Goal: Task Accomplishment & Management: Complete application form

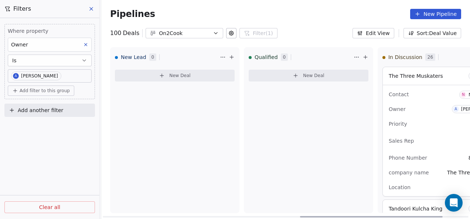
scroll to position [3176, 0]
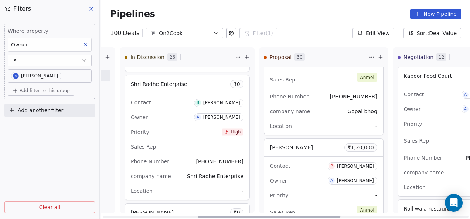
drag, startPoint x: 247, startPoint y: 218, endPoint x: 251, endPoint y: 86, distance: 131.9
click at [213, 218] on div at bounding box center [269, 216] width 143 height 1
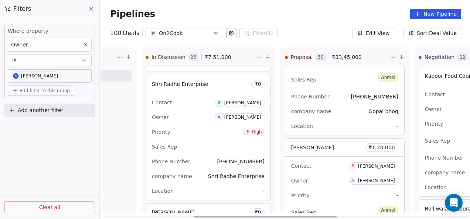
click at [120, 55] on html "On2Cook India Pvt. Ltd. Contacts People Marketing Workflows Campaigns Sales Pip…" at bounding box center [235, 109] width 470 height 219
click at [129, 58] on html "On2Cook India Pvt. Ltd. Contacts People Marketing Workflows Campaigns Sales Pip…" at bounding box center [235, 109] width 470 height 219
click at [128, 57] on icon at bounding box center [128, 57] width 3 height 0
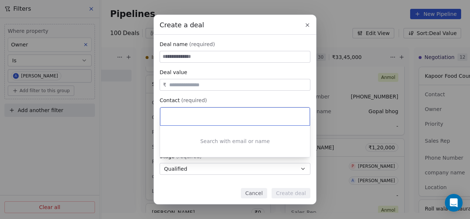
click at [224, 55] on div "Create a deal Deal name (required) Deal value ₹ Contact (required) Select conta…" at bounding box center [235, 110] width 470 height 190
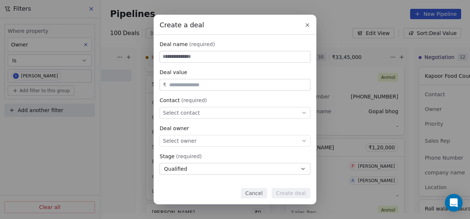
click at [224, 55] on input at bounding box center [235, 56] width 150 height 11
paste input "**********"
type input "**********"
click at [200, 84] on input "text" at bounding box center [238, 85] width 141 height 6
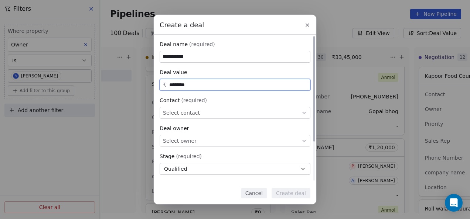
type input "********"
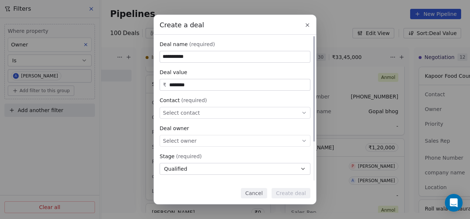
click at [266, 112] on div "Select contact" at bounding box center [235, 113] width 151 height 12
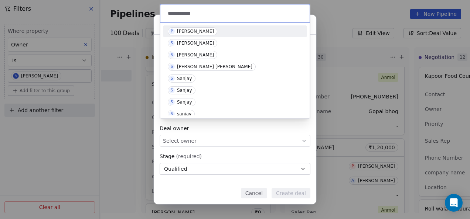
click at [213, 9] on input "**********" at bounding box center [235, 13] width 139 height 8
paste input "**********"
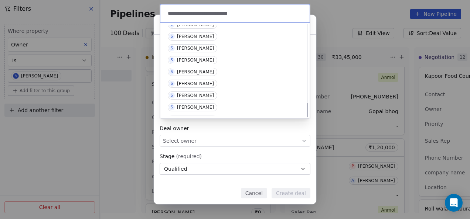
scroll to position [500, 0]
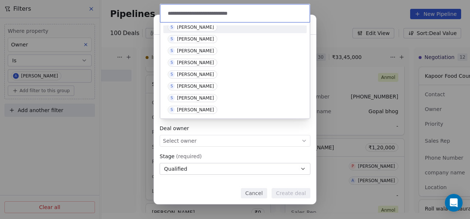
drag, startPoint x: 252, startPoint y: 14, endPoint x: 202, endPoint y: 17, distance: 50.0
click at [194, 12] on input "**********" at bounding box center [235, 13] width 139 height 8
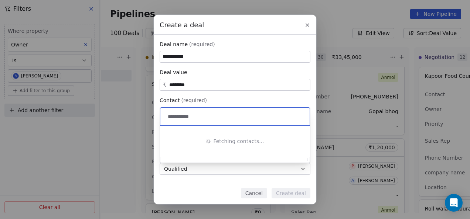
scroll to position [0, 0]
type input "**********"
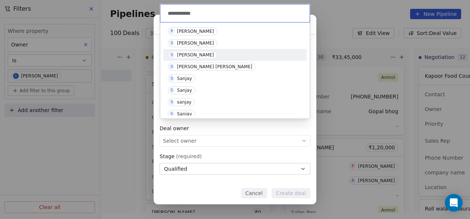
click at [199, 51] on span "S [PERSON_NAME]" at bounding box center [192, 55] width 49 height 8
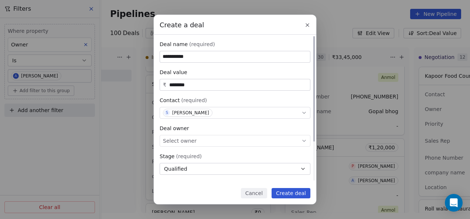
drag, startPoint x: 212, startPoint y: 137, endPoint x: 216, endPoint y: 151, distance: 14.6
click at [212, 137] on div "Select owner" at bounding box center [235, 141] width 151 height 12
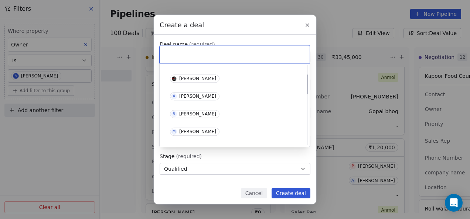
scroll to position [37, 0]
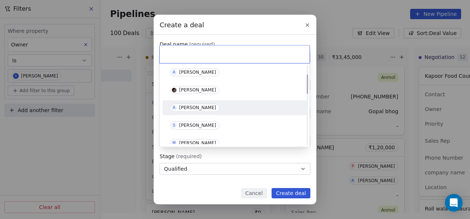
click at [197, 106] on div "[PERSON_NAME]" at bounding box center [197, 107] width 37 height 5
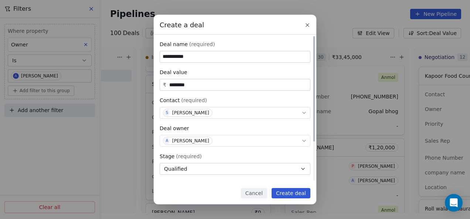
click at [239, 169] on button "Qualified" at bounding box center [235, 169] width 151 height 12
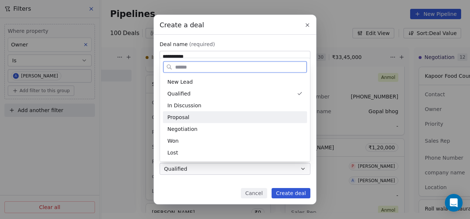
click at [202, 118] on div "Proposal" at bounding box center [234, 117] width 135 height 8
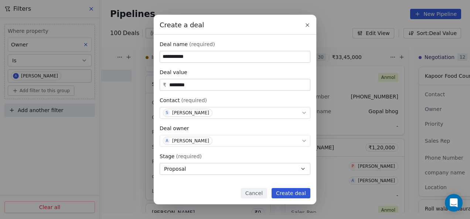
click at [288, 190] on button "Create deal" at bounding box center [290, 193] width 39 height 10
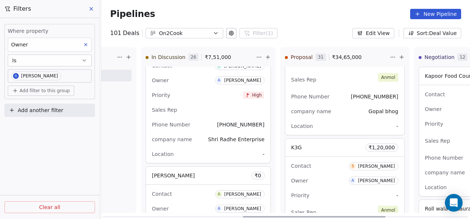
scroll to position [0, 384]
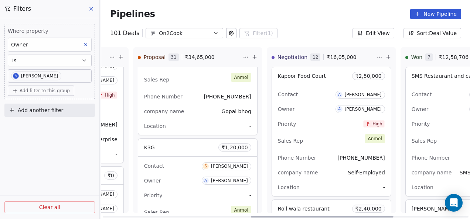
drag, startPoint x: 325, startPoint y: 215, endPoint x: 333, endPoint y: 214, distance: 7.8
click at [333, 216] on div at bounding box center [322, 216] width 143 height 1
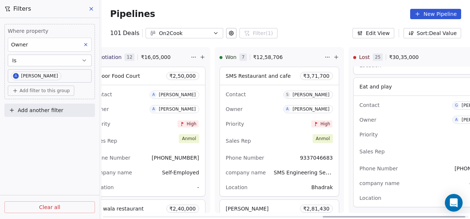
drag, startPoint x: 332, startPoint y: 218, endPoint x: 404, endPoint y: 212, distance: 72.2
click at [404, 216] on div at bounding box center [393, 216] width 143 height 1
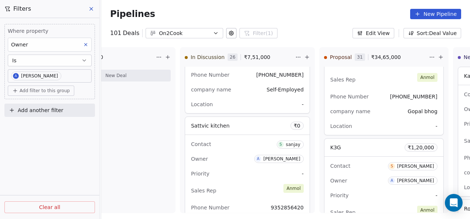
scroll to position [2742, 0]
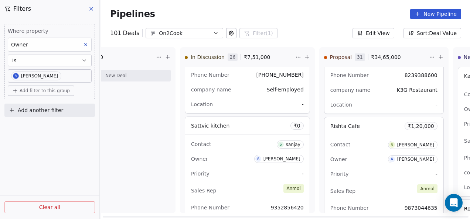
click at [363, 122] on div "Rishta Cafe ₹ 1,20,000" at bounding box center [383, 126] width 119 height 18
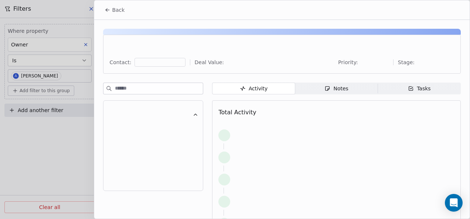
click at [352, 89] on span "Notes Notes" at bounding box center [336, 89] width 83 height 12
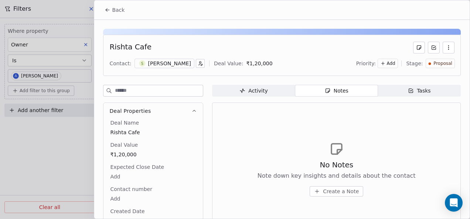
click at [332, 188] on span "Create a Note" at bounding box center [341, 191] width 36 height 7
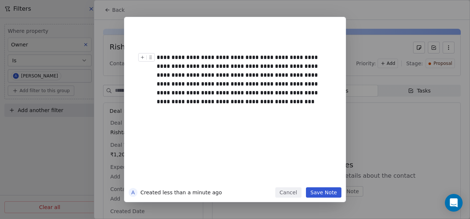
click at [329, 191] on button "Save Note" at bounding box center [323, 193] width 35 height 10
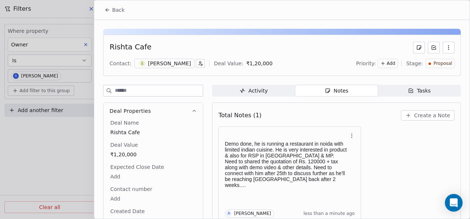
click at [149, 62] on div "[PERSON_NAME]" at bounding box center [169, 63] width 43 height 7
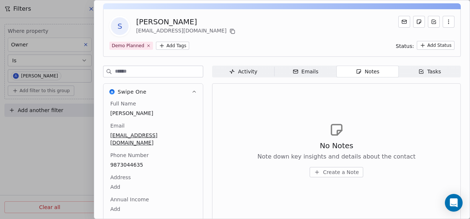
scroll to position [37, 0]
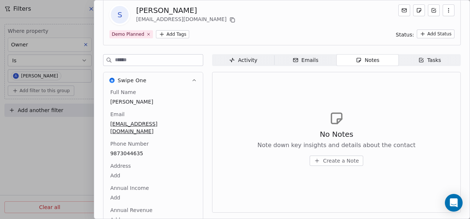
click at [88, 158] on div at bounding box center [235, 109] width 470 height 219
click at [80, 157] on div at bounding box center [235, 109] width 470 height 219
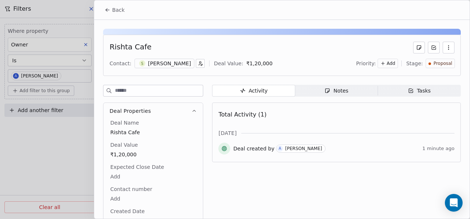
click at [105, 7] on icon at bounding box center [108, 10] width 6 height 6
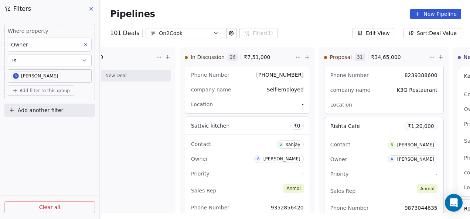
click at [95, 10] on button at bounding box center [91, 9] width 11 height 10
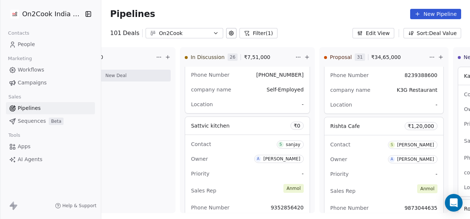
click at [48, 43] on link "People" at bounding box center [50, 44] width 89 height 12
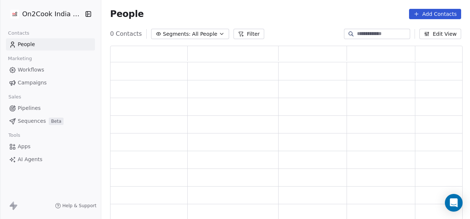
scroll to position [170, 346]
click at [237, 33] on button "Filter" at bounding box center [248, 34] width 31 height 10
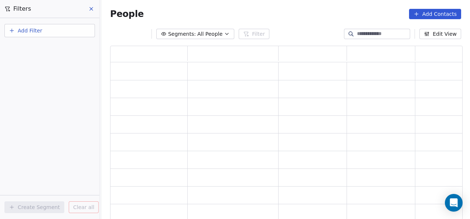
click at [64, 29] on button "Add Filter" at bounding box center [49, 30] width 90 height 13
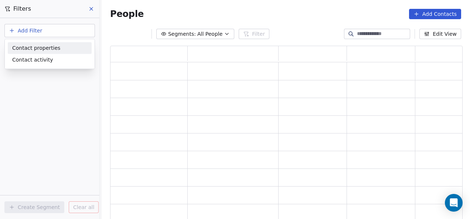
click at [59, 47] on div "Contact properties" at bounding box center [49, 48] width 75 height 8
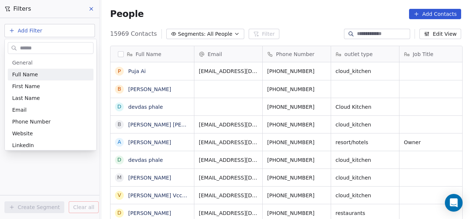
scroll to position [187, 364]
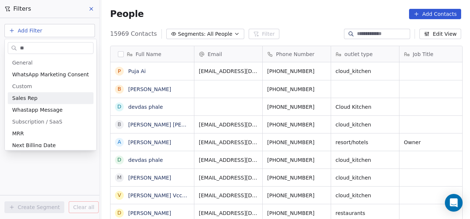
type input "**"
click at [54, 96] on div "Sales Rep" at bounding box center [50, 98] width 77 height 7
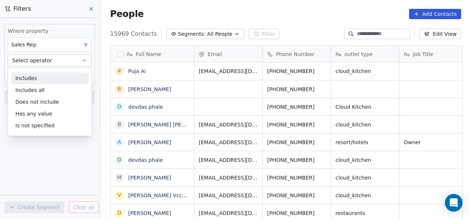
click at [48, 57] on span "Select operator" at bounding box center [32, 60] width 40 height 7
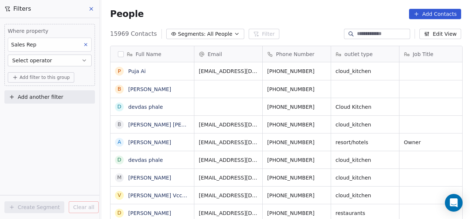
click at [57, 74] on button "Add filter to this group" at bounding box center [41, 77] width 66 height 10
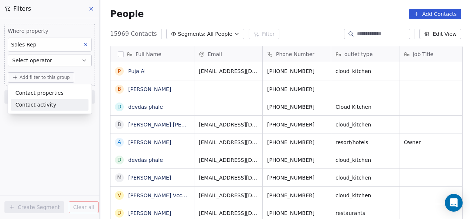
click at [28, 132] on html "On2Cook India Pvt. Ltd. Contacts People Marketing Workflows Campaigns Sales Pip…" at bounding box center [235, 109] width 470 height 219
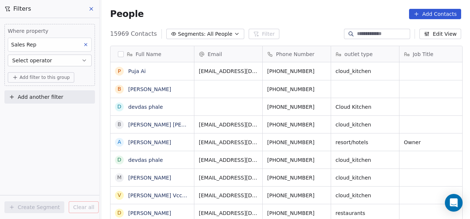
click at [53, 60] on button "Select operator" at bounding box center [50, 61] width 84 height 12
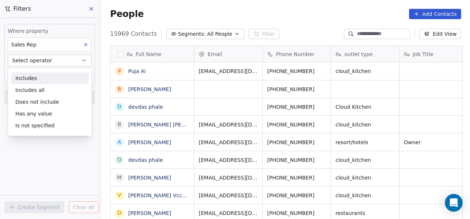
click at [51, 78] on div "Includes" at bounding box center [50, 78] width 78 height 12
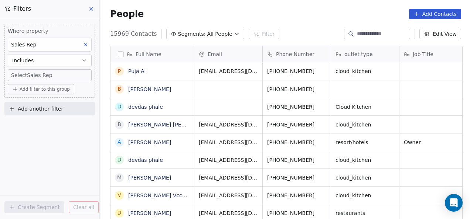
click at [52, 74] on body "On2Cook India Pvt. Ltd. Contacts People Marketing Workflows Campaigns Sales Pip…" at bounding box center [235, 109] width 470 height 219
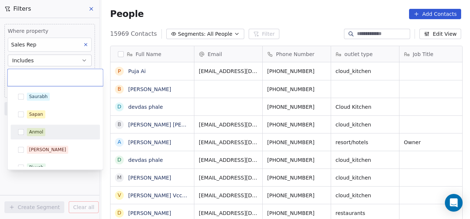
click at [37, 131] on div "Anmol" at bounding box center [36, 132] width 14 height 7
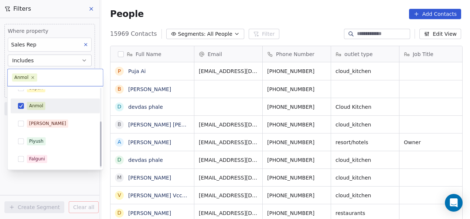
scroll to position [61, 0]
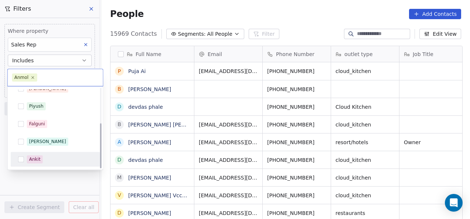
click at [58, 176] on html "On2Cook India Pvt. Ltd. Contacts People Marketing Workflows Campaigns Sales Pip…" at bounding box center [235, 109] width 470 height 219
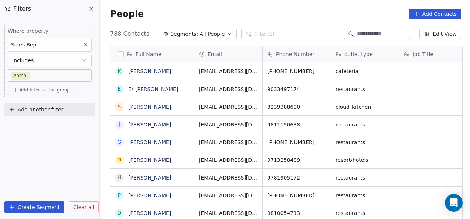
scroll to position [187, 364]
click at [59, 92] on span "Add filter to this group" at bounding box center [45, 90] width 50 height 6
click at [55, 103] on span "Contact properties" at bounding box center [40, 106] width 48 height 8
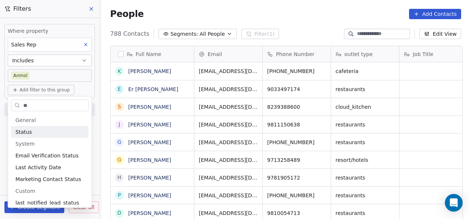
type input "*"
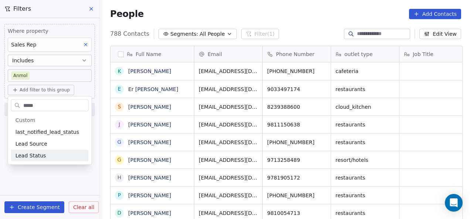
type input "****"
click at [49, 157] on div "Lead Status" at bounding box center [50, 155] width 69 height 7
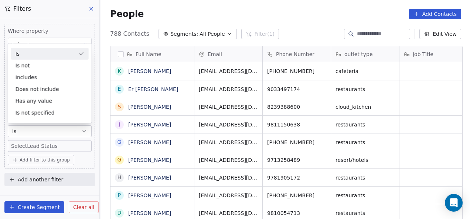
click at [55, 133] on button "Is" at bounding box center [50, 132] width 84 height 12
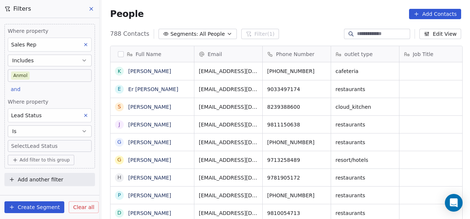
click at [53, 146] on body "On2Cook India Pvt. Ltd. Contacts People Marketing Workflows Campaigns Sales Pip…" at bounding box center [235, 109] width 470 height 219
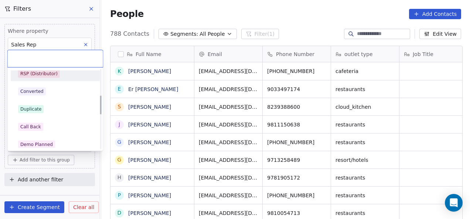
scroll to position [111, 0]
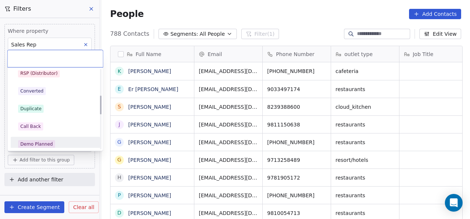
click at [44, 141] on div "Demo Planned" at bounding box center [36, 144] width 33 height 7
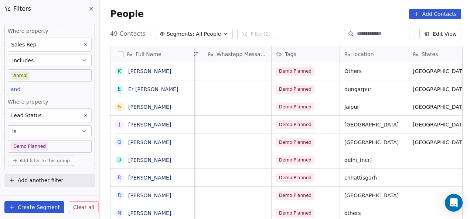
scroll to position [0, 527]
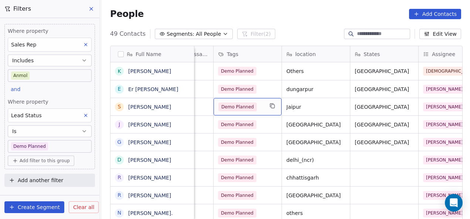
click at [240, 105] on span "Demo Planned" at bounding box center [237, 107] width 38 height 9
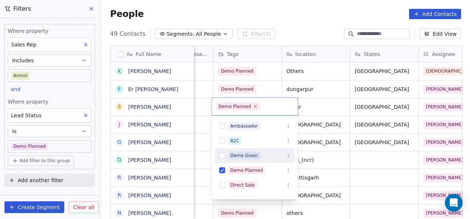
click at [238, 153] on div "Demo Given" at bounding box center [244, 156] width 28 height 7
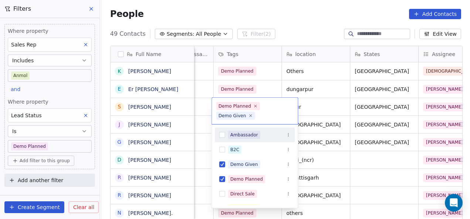
click at [267, 90] on html "On2Cook India Pvt. Ltd. Contacts People Marketing Workflows Campaigns Sales Pip…" at bounding box center [235, 109] width 470 height 219
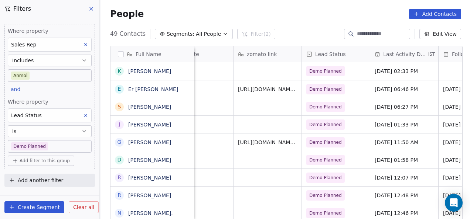
scroll to position [0, 1008]
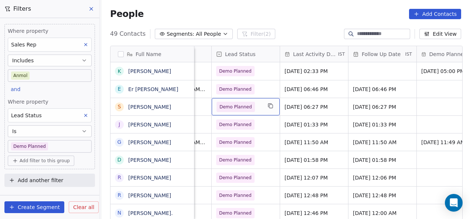
click at [228, 107] on span "Demo Planned" at bounding box center [235, 106] width 33 height 7
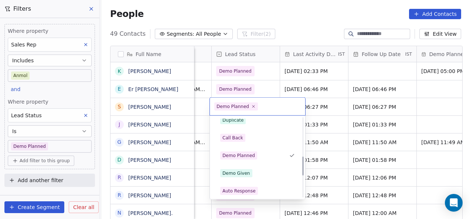
scroll to position [185, 0]
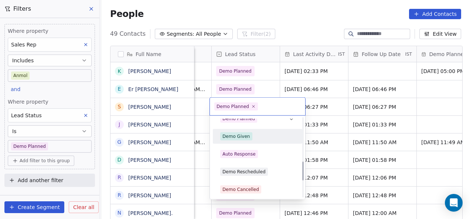
click at [240, 139] on div "Demo Given" at bounding box center [236, 136] width 28 height 7
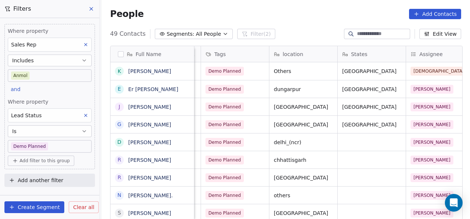
scroll to position [0, 497]
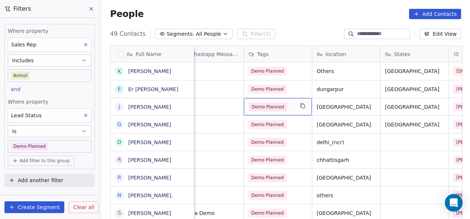
click at [270, 107] on span "Demo Planned" at bounding box center [268, 107] width 38 height 9
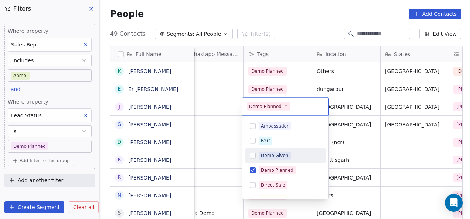
click at [271, 157] on div "Demo Given" at bounding box center [275, 156] width 28 height 7
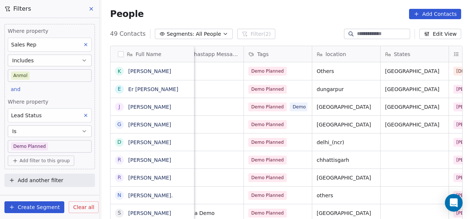
drag, startPoint x: 310, startPoint y: 218, endPoint x: 335, endPoint y: 214, distance: 26.2
click at [335, 214] on html "On2Cook India Pvt. Ltd. Contacts People Marketing Workflows Campaigns Sales Pip…" at bounding box center [235, 109] width 470 height 219
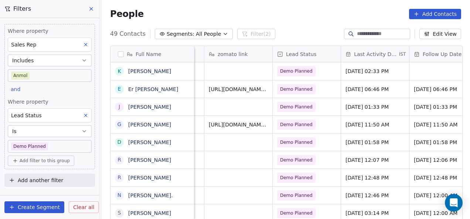
scroll to position [0, 953]
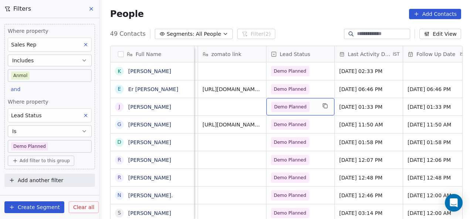
click at [301, 107] on span "Demo Planned" at bounding box center [290, 106] width 33 height 7
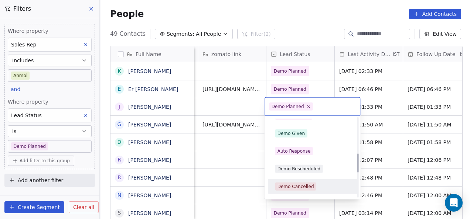
scroll to position [151, 0]
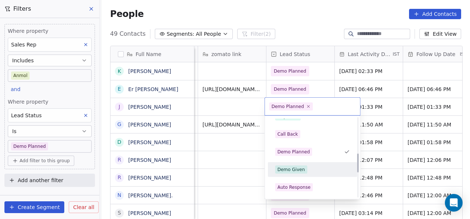
click at [301, 168] on div "Demo Given" at bounding box center [291, 170] width 28 height 7
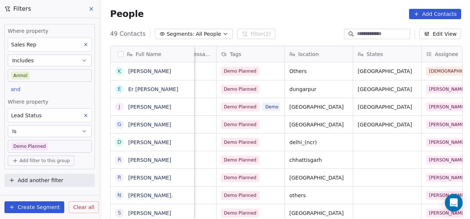
scroll to position [0, 514]
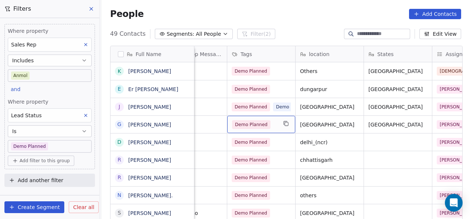
click at [252, 126] on span "Demo Planned" at bounding box center [251, 124] width 38 height 9
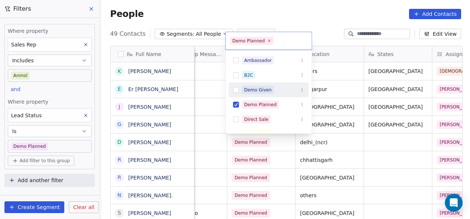
click at [252, 91] on div "Demo Given" at bounding box center [258, 90] width 28 height 7
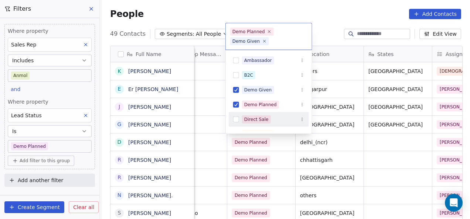
click at [282, 170] on html "On2Cook India Pvt. Ltd. Contacts People Marketing Workflows Campaigns Sales Pip…" at bounding box center [235, 109] width 470 height 219
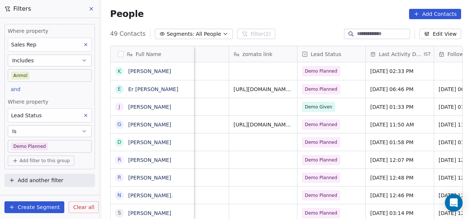
scroll to position [0, 948]
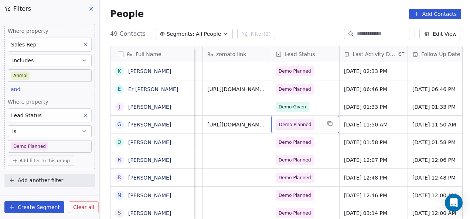
click at [279, 124] on span "Demo Planned" at bounding box center [295, 124] width 33 height 7
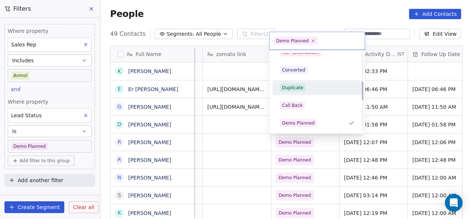
scroll to position [151, 0]
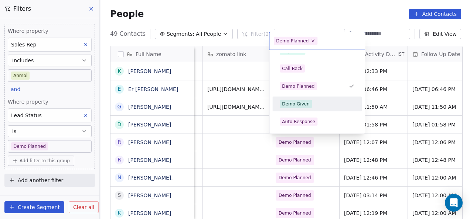
click at [251, 122] on html "On2Cook India Pvt. Ltd. Contacts People Marketing Workflows Campaigns Sales Pip…" at bounding box center [235, 109] width 470 height 219
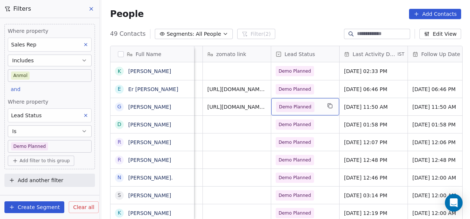
click at [282, 109] on span "Demo Planned" at bounding box center [295, 106] width 33 height 7
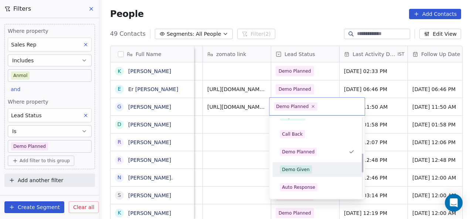
click at [298, 169] on div "Demo Given" at bounding box center [296, 170] width 28 height 7
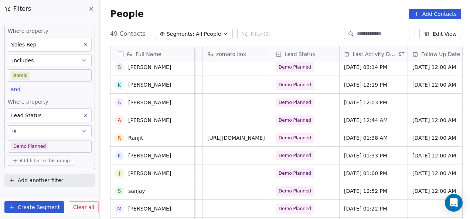
scroll to position [0, 0]
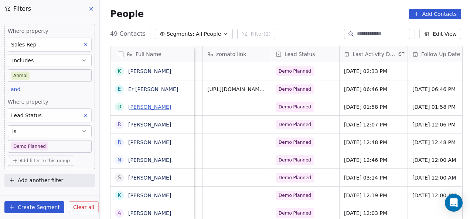
click at [154, 106] on link "[PERSON_NAME]" at bounding box center [149, 107] width 43 height 6
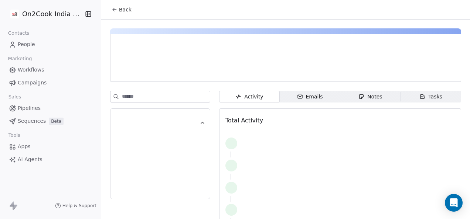
click at [359, 98] on icon "button" at bounding box center [361, 97] width 6 height 6
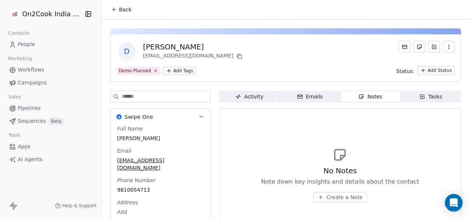
click at [116, 8] on button "Back" at bounding box center [121, 9] width 29 height 13
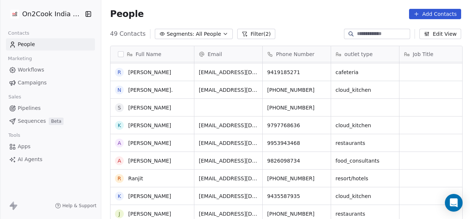
scroll to position [74, 0]
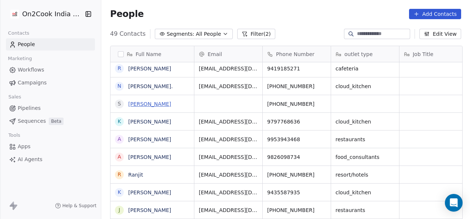
click at [138, 106] on link "[PERSON_NAME]" at bounding box center [149, 104] width 43 height 6
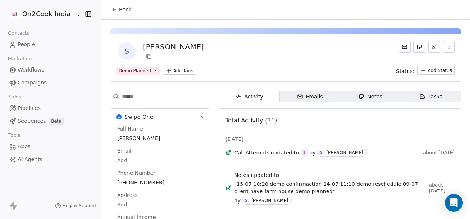
click at [377, 97] on div "Notes" at bounding box center [370, 97] width 24 height 8
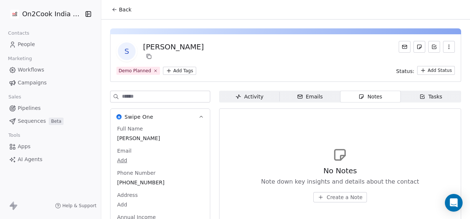
click at [112, 7] on icon at bounding box center [115, 10] width 6 height 6
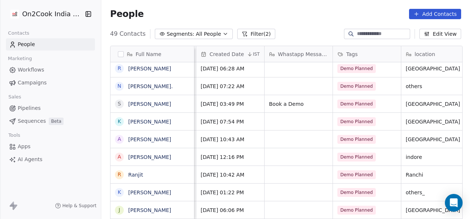
scroll to position [0, 482]
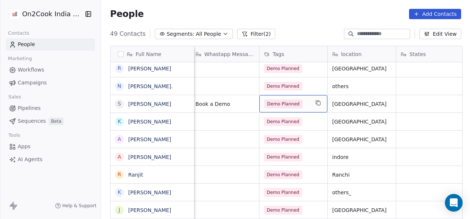
click at [296, 104] on span "Demo Planned" at bounding box center [283, 104] width 38 height 9
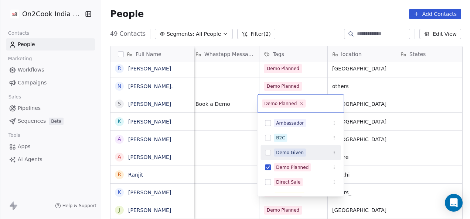
click at [284, 156] on span "Demo Given" at bounding box center [290, 153] width 32 height 8
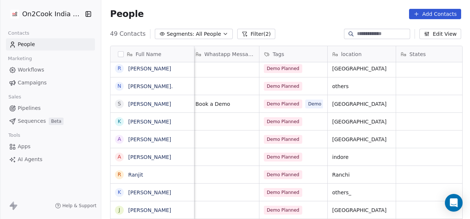
drag, startPoint x: 287, startPoint y: 218, endPoint x: 305, endPoint y: 216, distance: 17.5
click at [305, 216] on html "On2Cook India Pvt. Ltd. Contacts People Marketing Workflows Campaigns Sales Pip…" at bounding box center [235, 109] width 470 height 219
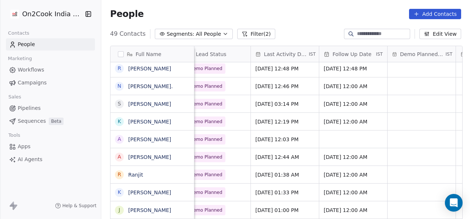
scroll to position [0, 1025]
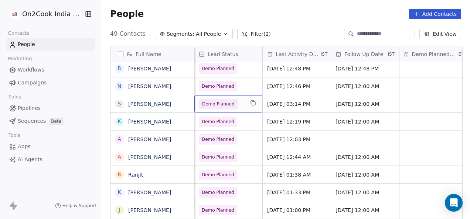
click at [209, 104] on span "Demo Planned" at bounding box center [218, 103] width 33 height 7
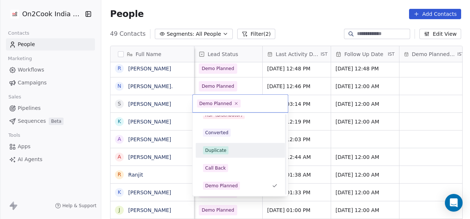
scroll to position [151, 0]
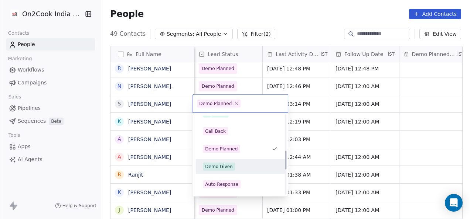
click at [223, 165] on div "Demo Given" at bounding box center [219, 167] width 28 height 7
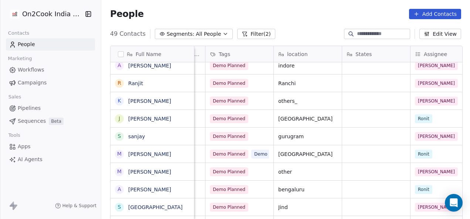
scroll to position [0, 528]
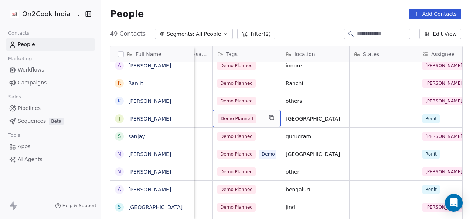
click at [225, 115] on span "Demo Planned" at bounding box center [237, 118] width 38 height 9
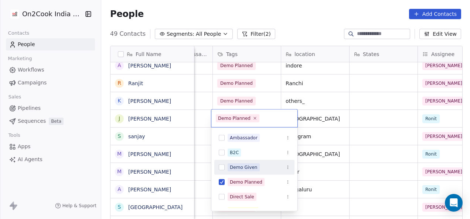
click at [228, 162] on div "Demo Given" at bounding box center [254, 168] width 80 height 12
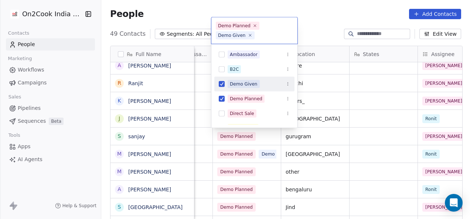
click at [259, 157] on html "On2Cook India Pvt. Ltd. Contacts People Marketing Workflows Campaigns Sales Pip…" at bounding box center [235, 109] width 470 height 219
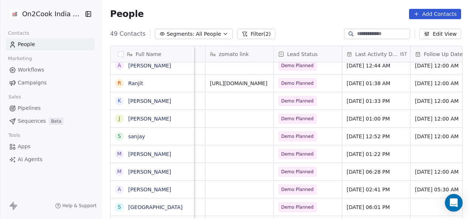
scroll to position [0, 1007]
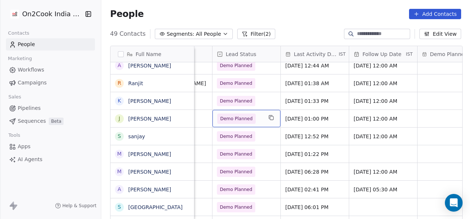
click at [231, 115] on span "Demo Planned" at bounding box center [236, 118] width 33 height 7
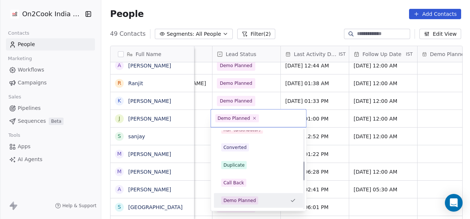
scroll to position [151, 0]
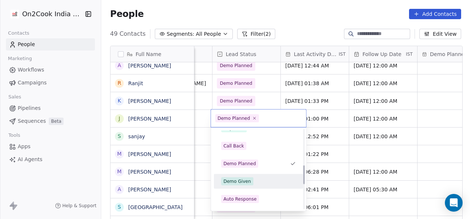
click at [242, 182] on div "Demo Given" at bounding box center [237, 181] width 28 height 7
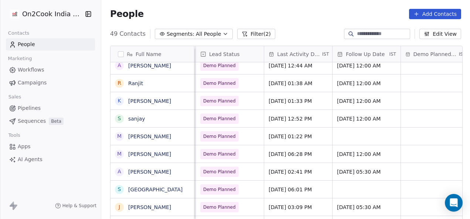
scroll to position [0, 990]
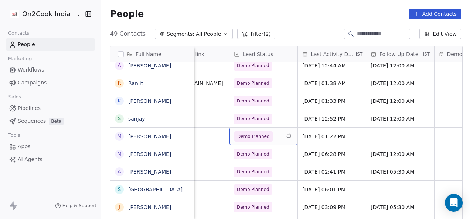
click at [242, 129] on div "Demo Planned" at bounding box center [263, 136] width 68 height 17
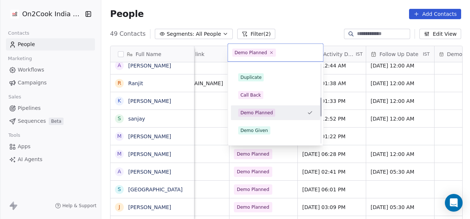
scroll to position [151, 0]
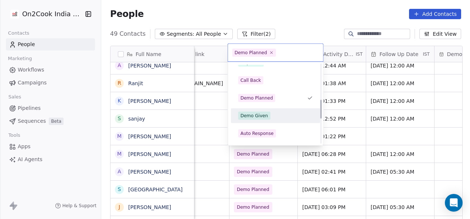
click at [253, 118] on div "Demo Given" at bounding box center [254, 116] width 28 height 7
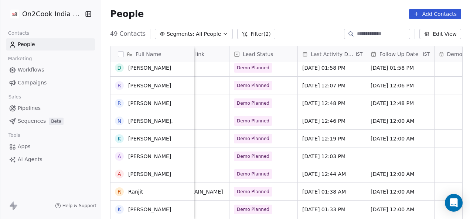
scroll to position [37, 0]
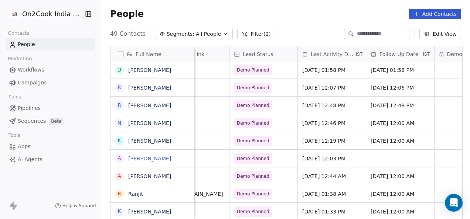
click at [145, 158] on link "[PERSON_NAME]" at bounding box center [149, 159] width 43 height 6
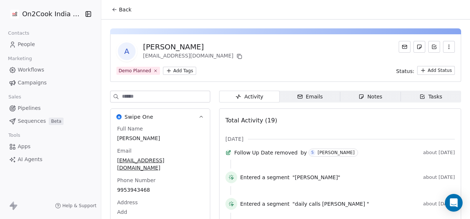
click at [112, 13] on button "Back" at bounding box center [121, 9] width 29 height 13
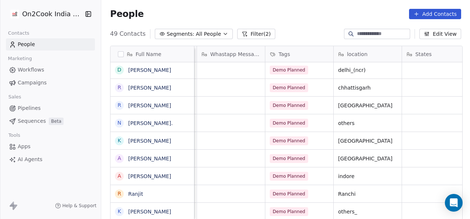
scroll to position [0, 512]
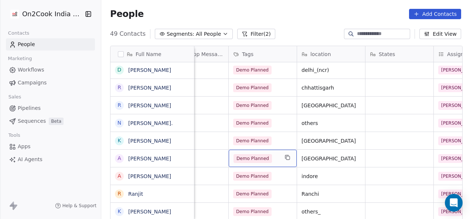
click at [234, 159] on span "Demo Planned" at bounding box center [252, 158] width 38 height 9
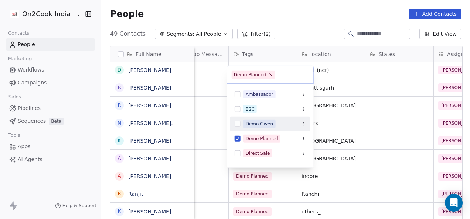
click at [253, 123] on div "Demo Given" at bounding box center [260, 124] width 28 height 7
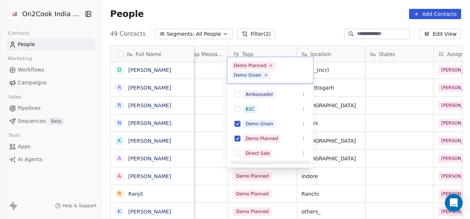
click at [176, 161] on html "On2Cook India Pvt. Ltd. Contacts People Marketing Workflows Campaigns Sales Pip…" at bounding box center [235, 109] width 470 height 219
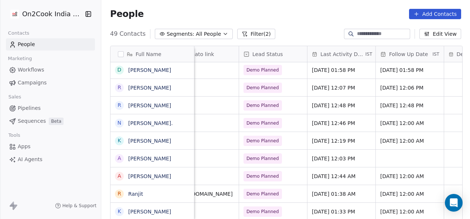
scroll to position [0, 989]
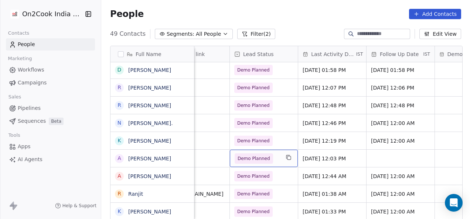
click at [264, 156] on span "Demo Planned" at bounding box center [253, 158] width 33 height 7
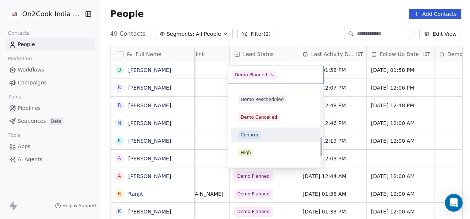
scroll to position [188, 0]
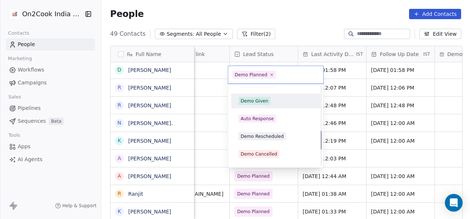
click at [258, 104] on span "Demo Given" at bounding box center [254, 101] width 32 height 8
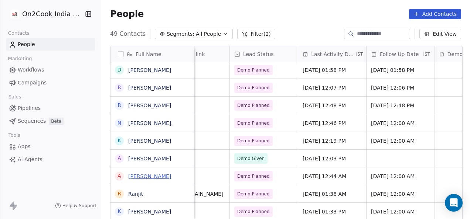
click at [151, 175] on link "[PERSON_NAME]" at bounding box center [149, 177] width 43 height 6
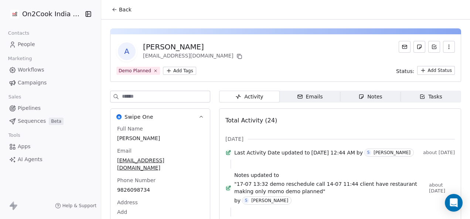
click at [113, 9] on icon at bounding box center [115, 10] width 6 height 6
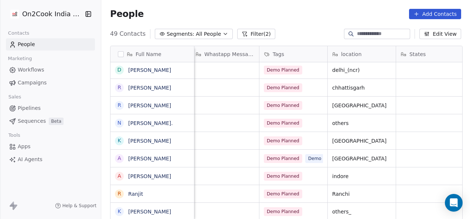
scroll to position [0, 511]
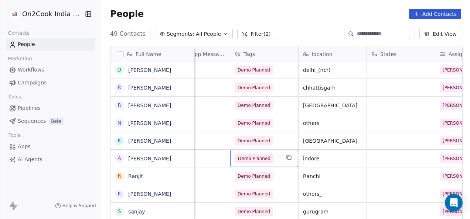
click at [242, 160] on span "Demo Planned" at bounding box center [254, 158] width 38 height 9
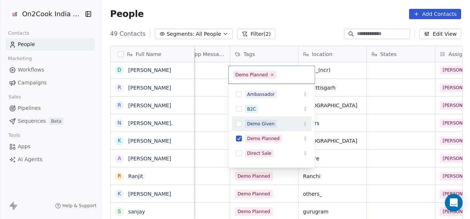
click at [247, 124] on div "Demo Given" at bounding box center [261, 124] width 28 height 7
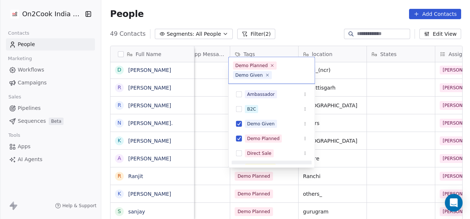
click at [210, 171] on html "On2Cook India Pvt. Ltd. Contacts People Marketing Workflows Campaigns Sales Pip…" at bounding box center [235, 109] width 470 height 219
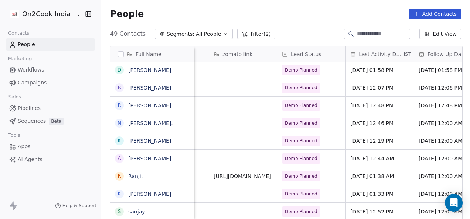
scroll to position [0, 1011]
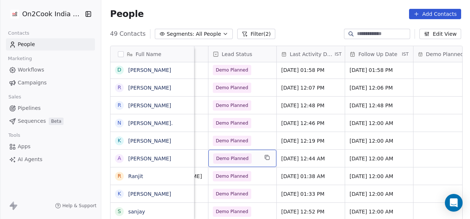
click at [240, 158] on span "Demo Planned" at bounding box center [232, 158] width 33 height 7
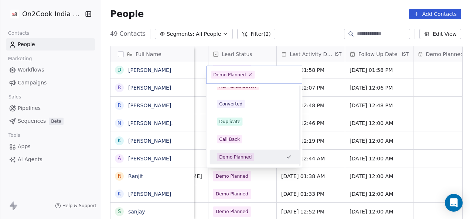
scroll to position [151, 0]
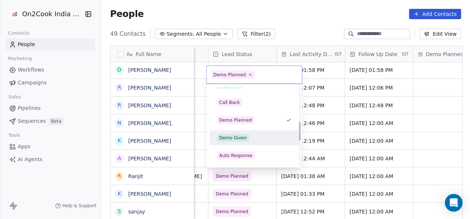
click at [238, 137] on div "Demo Given" at bounding box center [233, 138] width 28 height 7
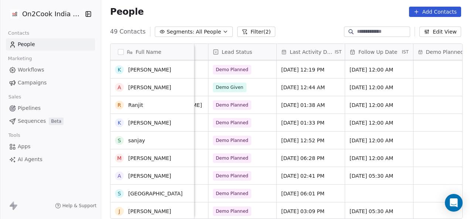
scroll to position [111, 0]
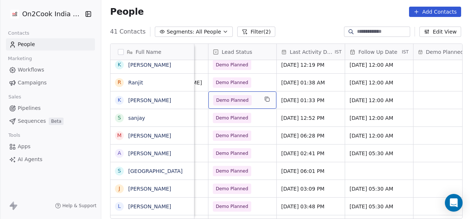
click at [238, 99] on span "Demo Planned" at bounding box center [232, 100] width 33 height 7
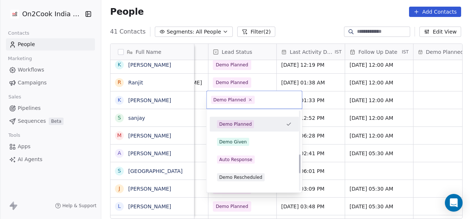
scroll to position [188, 0]
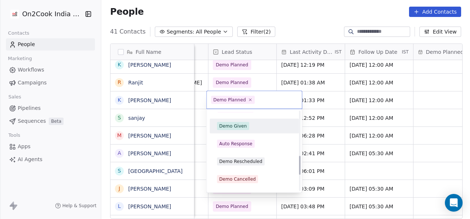
click at [239, 126] on div "Demo Given" at bounding box center [233, 126] width 28 height 7
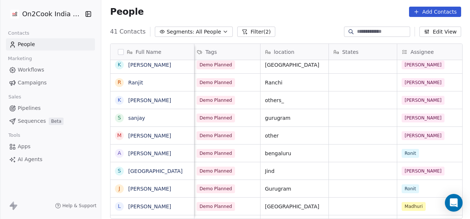
scroll to position [0, 547]
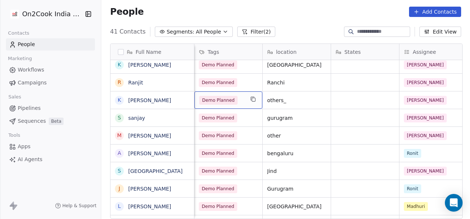
click at [226, 103] on span "Demo Planned" at bounding box center [218, 100] width 38 height 9
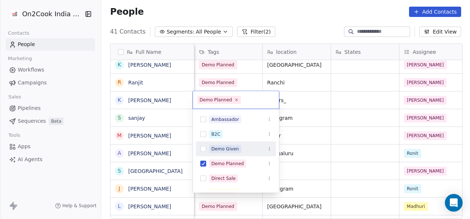
click at [226, 151] on div "Demo Given" at bounding box center [225, 149] width 28 height 7
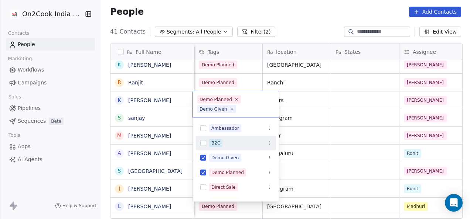
click at [163, 118] on html "On2Cook India Pvt. Ltd. Contacts People Marketing Workflows Campaigns Sales Pip…" at bounding box center [235, 109] width 470 height 219
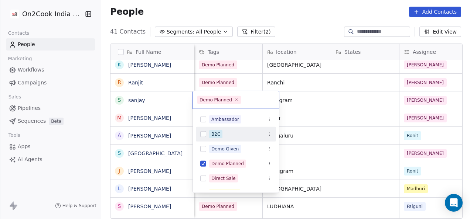
click at [304, 123] on html "On2Cook India Pvt. Ltd. Contacts People Marketing Workflows Campaigns Sales Pip…" at bounding box center [235, 109] width 470 height 219
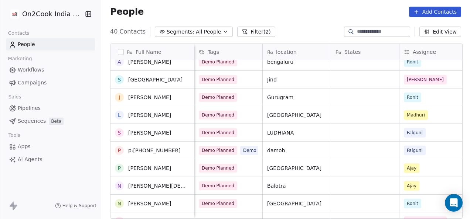
scroll to position [222, 0]
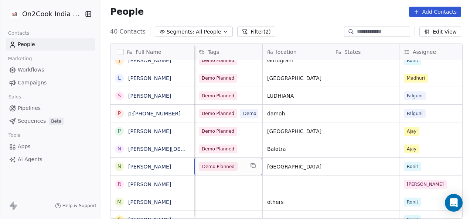
click at [211, 167] on span "Demo Planned" at bounding box center [218, 167] width 38 height 9
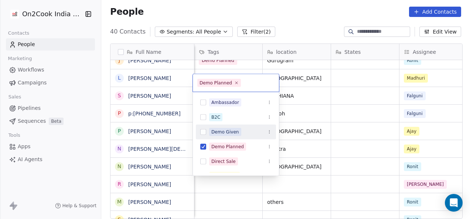
click at [221, 133] on div "Demo Given" at bounding box center [225, 132] width 28 height 7
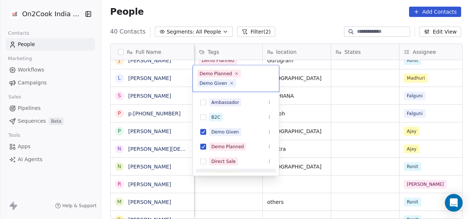
click at [226, 192] on html "On2Cook India Pvt. Ltd. Contacts People Marketing Workflows Campaigns Sales Pip…" at bounding box center [235, 109] width 470 height 219
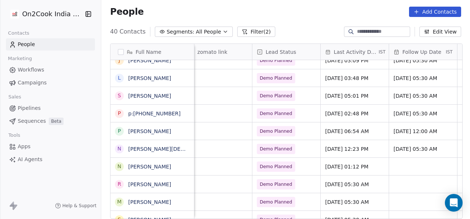
scroll to position [0, 1002]
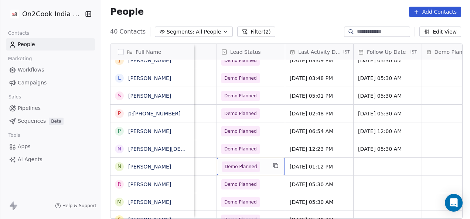
click at [253, 166] on span "Demo Planned" at bounding box center [241, 166] width 33 height 7
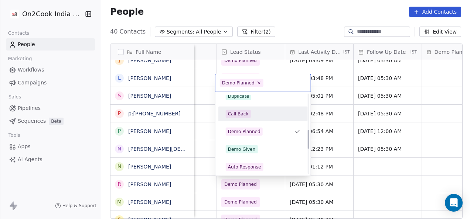
scroll to position [151, 0]
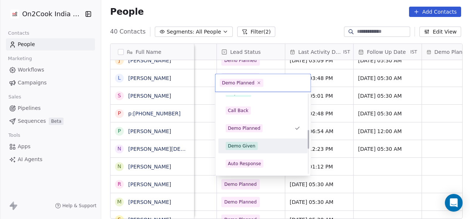
click at [249, 148] on div "Demo Given" at bounding box center [242, 146] width 28 height 7
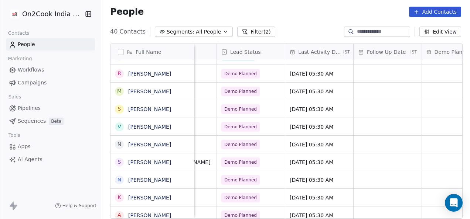
scroll to position [0, 0]
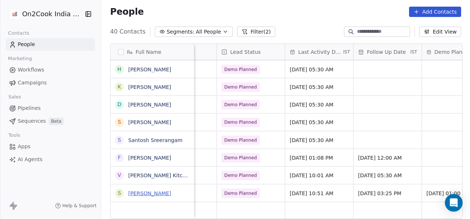
click at [148, 192] on link "[PERSON_NAME]" at bounding box center [149, 194] width 43 height 6
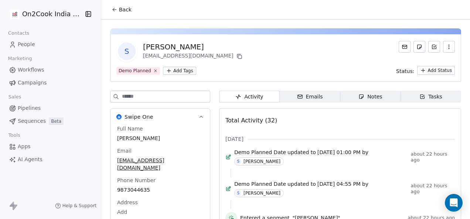
click at [358, 98] on icon "button" at bounding box center [361, 97] width 6 height 6
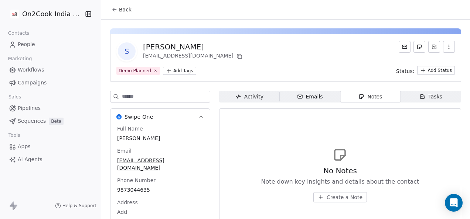
click at [109, 8] on button "Back" at bounding box center [121, 9] width 29 height 13
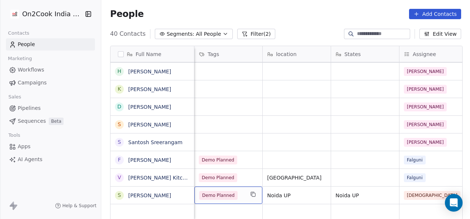
click at [215, 196] on span "Demo Planned" at bounding box center [218, 195] width 38 height 9
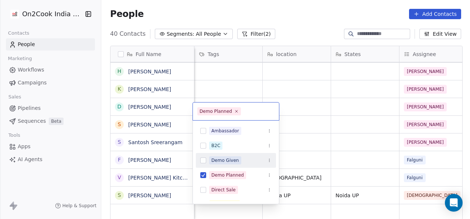
click at [222, 157] on div "Demo Given" at bounding box center [225, 160] width 28 height 7
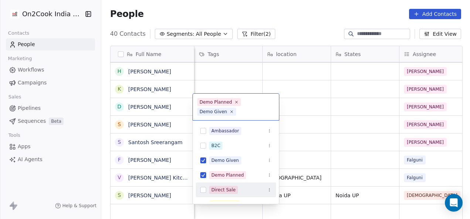
click at [295, 182] on html "On2Cook India Pvt. Ltd. Contacts People Marketing Workflows Campaigns Sales Pip…" at bounding box center [235, 109] width 470 height 219
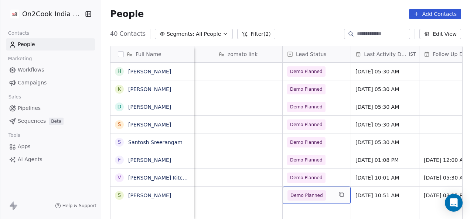
click at [318, 195] on span "Demo Planned" at bounding box center [306, 195] width 33 height 7
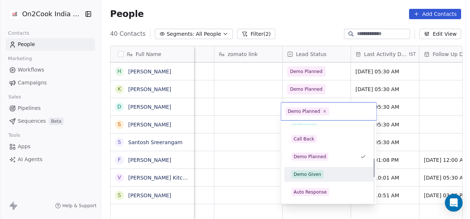
click at [311, 173] on div "Demo Given" at bounding box center [308, 174] width 28 height 7
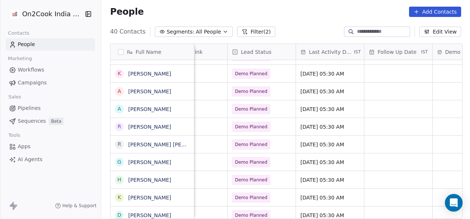
scroll to position [0, 990]
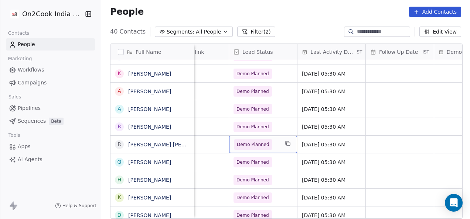
click at [244, 143] on span "Demo Planned" at bounding box center [253, 144] width 33 height 7
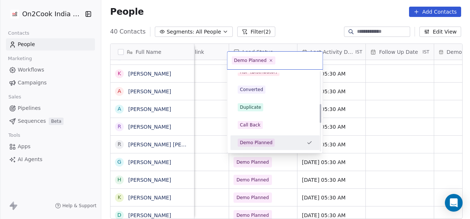
scroll to position [151, 0]
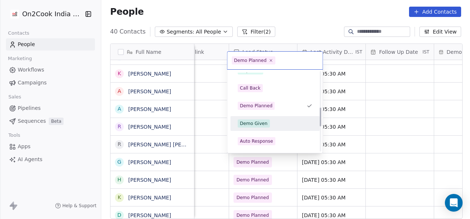
click at [251, 125] on div "Demo Given" at bounding box center [254, 123] width 28 height 7
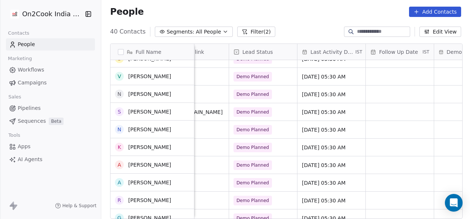
scroll to position [365, 0]
click at [366, 31] on input at bounding box center [383, 31] width 52 height 7
click at [78, 47] on link "People" at bounding box center [50, 44] width 89 height 12
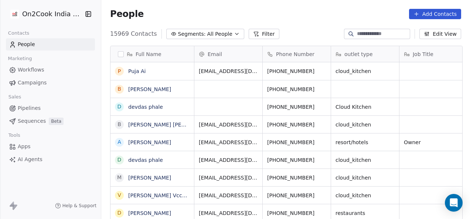
scroll to position [187, 364]
click at [359, 38] on div at bounding box center [377, 34] width 66 height 10
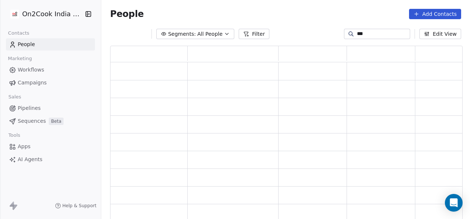
scroll to position [170, 346]
type input "**********"
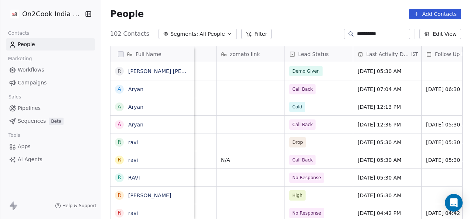
scroll to position [0, 960]
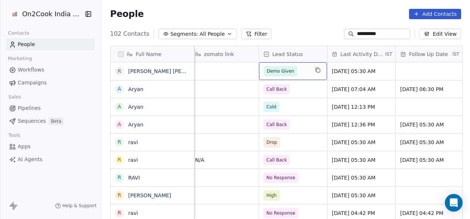
click at [282, 71] on span "Demo Given" at bounding box center [280, 71] width 27 height 7
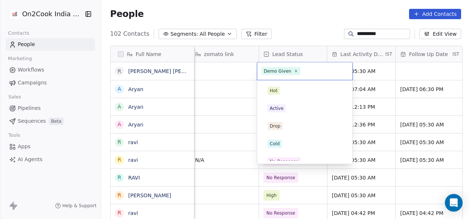
scroll to position [132, 0]
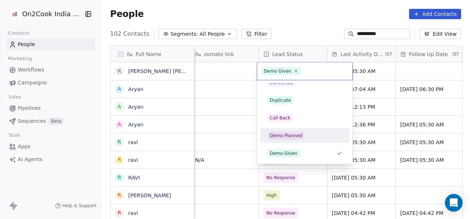
click at [291, 135] on div "Demo Planned" at bounding box center [286, 136] width 33 height 7
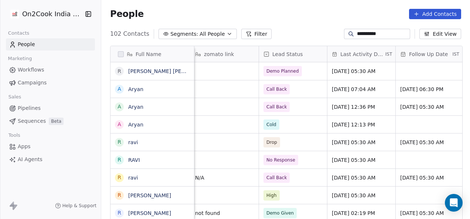
click at [250, 35] on button "Filter" at bounding box center [256, 34] width 31 height 10
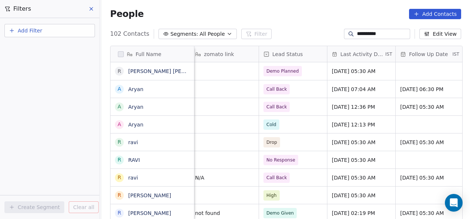
click at [79, 28] on button "Add Filter" at bounding box center [49, 30] width 90 height 13
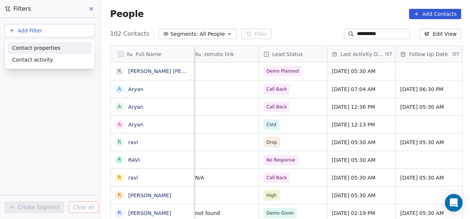
click at [55, 44] on span "Contact properties" at bounding box center [36, 48] width 48 height 8
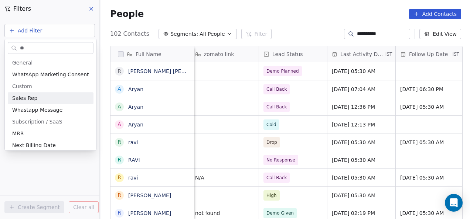
type input "**"
click at [49, 95] on div "Sales Rep" at bounding box center [50, 98] width 77 height 7
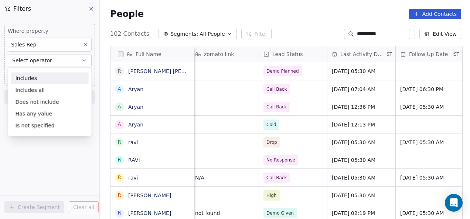
click at [61, 74] on div "Includes" at bounding box center [50, 78] width 78 height 12
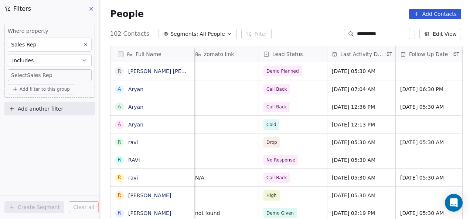
click at [57, 75] on body "**********" at bounding box center [235, 109] width 470 height 219
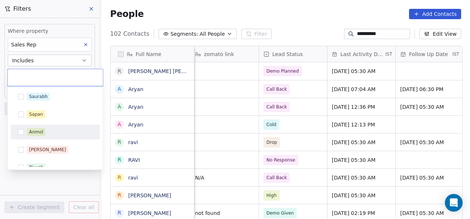
click at [37, 130] on div "Anmol" at bounding box center [36, 132] width 14 height 7
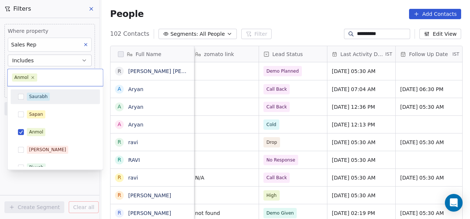
click at [320, 22] on html "**********" at bounding box center [235, 109] width 470 height 219
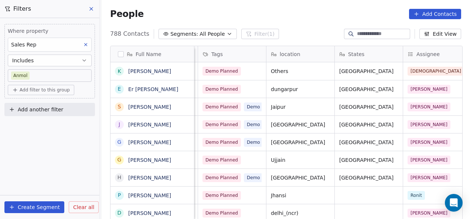
scroll to position [0, 546]
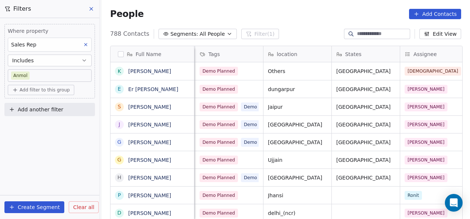
click at [38, 89] on span "Add filter to this group" at bounding box center [45, 90] width 50 height 6
click at [52, 106] on span "Contact properties" at bounding box center [40, 106] width 48 height 8
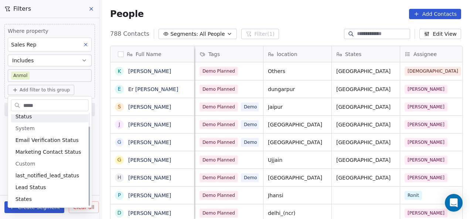
scroll to position [4, 0]
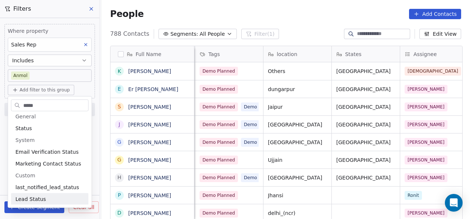
type input "*****"
click at [45, 202] on div "Lead Status" at bounding box center [50, 199] width 69 height 7
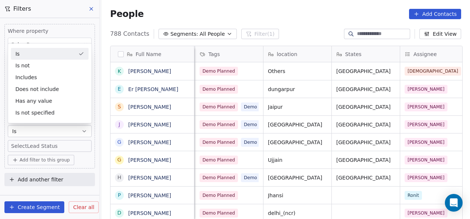
click at [48, 55] on div "Is" at bounding box center [50, 54] width 78 height 12
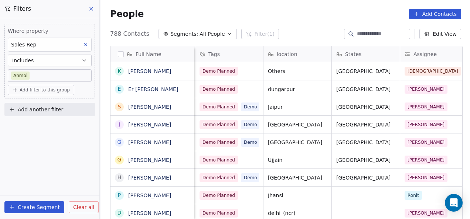
click at [45, 91] on span "Add filter to this group" at bounding box center [45, 90] width 50 height 6
click at [42, 106] on span "Contact properties" at bounding box center [40, 106] width 48 height 8
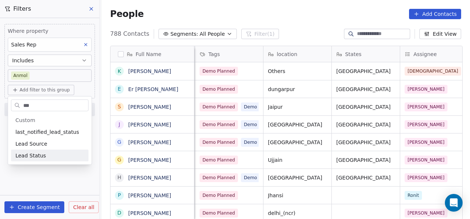
type input "***"
click at [42, 157] on span "Lead Status" at bounding box center [31, 155] width 31 height 7
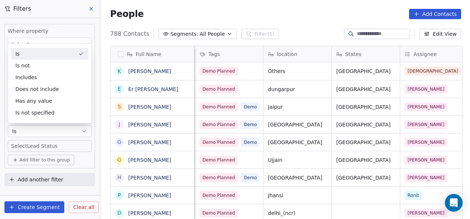
click at [41, 130] on button "Is" at bounding box center [50, 132] width 84 height 12
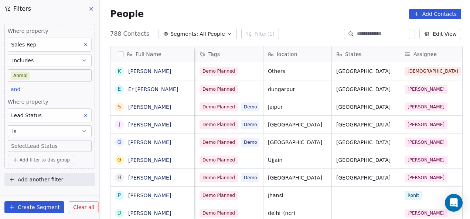
click at [40, 143] on body "On2Cook India Pvt. Ltd. Contacts People Marketing Workflows Campaigns Sales Pip…" at bounding box center [235, 109] width 470 height 219
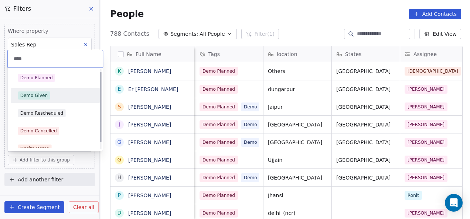
scroll to position [0, 0]
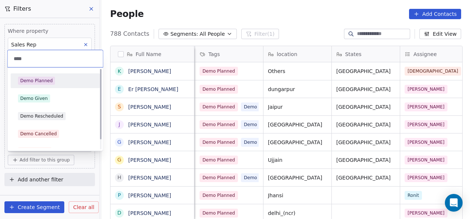
type input "****"
click at [51, 80] on span "Demo Planned" at bounding box center [36, 81] width 37 height 8
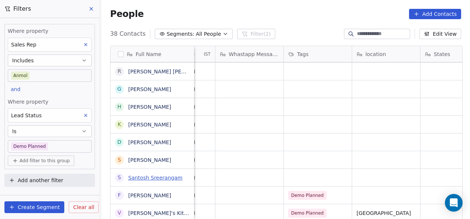
click at [162, 177] on link "Santosh Sreerangam" at bounding box center [155, 178] width 54 height 6
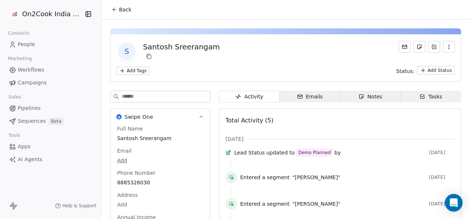
click at [111, 13] on button "Back" at bounding box center [121, 9] width 29 height 13
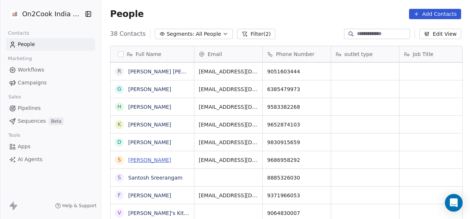
click at [143, 157] on link "[PERSON_NAME]" at bounding box center [149, 160] width 43 height 6
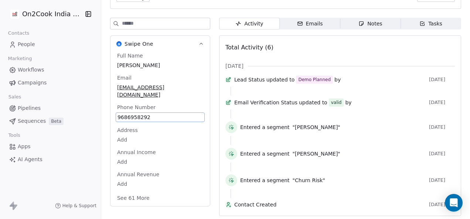
drag, startPoint x: 117, startPoint y: 180, endPoint x: 130, endPoint y: 183, distance: 14.2
click at [130, 183] on div "Full Name santhosh Email santhoshtejum7@gmail.com Phone Number 9686958292 Addre…" at bounding box center [160, 127] width 89 height 151
click at [134, 114] on span "9686958292" at bounding box center [159, 117] width 85 height 7
click at [134, 109] on input "**********" at bounding box center [156, 114] width 80 height 15
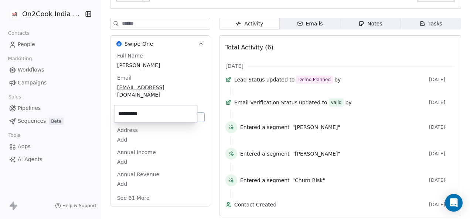
click at [134, 109] on input "**********" at bounding box center [156, 114] width 80 height 15
click at [169, 156] on html "**********" at bounding box center [235, 109] width 470 height 219
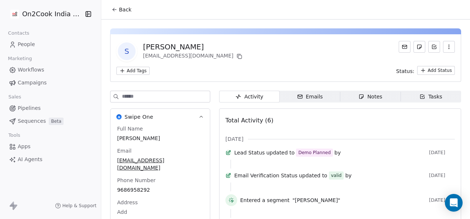
click at [113, 10] on icon at bounding box center [113, 10] width 1 height 1
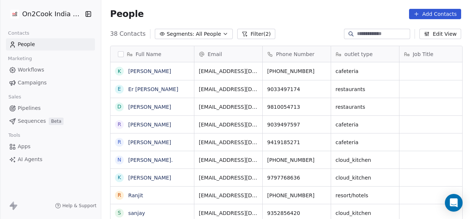
click at [31, 109] on span "Pipelines" at bounding box center [29, 109] width 23 height 8
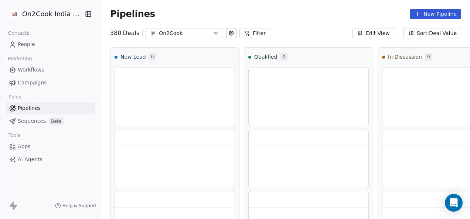
click at [252, 35] on button "Filter" at bounding box center [254, 33] width 31 height 10
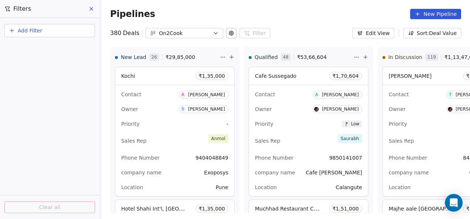
click at [81, 31] on button "Add Filter" at bounding box center [49, 30] width 90 height 13
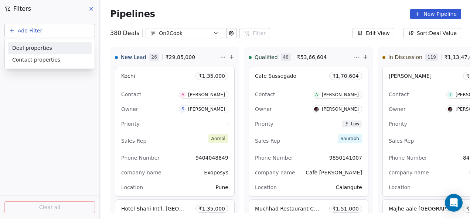
click at [74, 51] on div "Deal properties" at bounding box center [49, 48] width 75 height 8
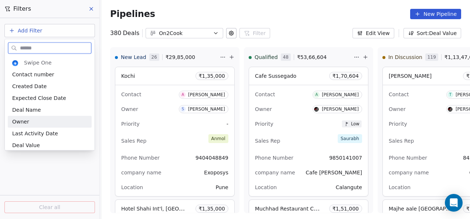
click at [46, 117] on div "Owner" at bounding box center [50, 122] width 84 height 12
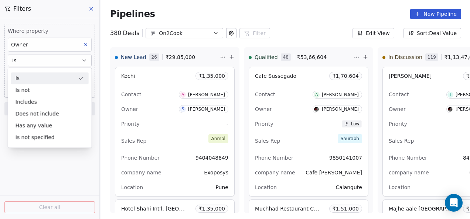
click at [45, 61] on button "Is" at bounding box center [50, 61] width 84 height 12
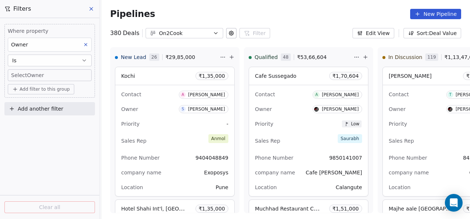
click at [45, 76] on body "On2Cook India Pvt. Ltd. Contacts People Marketing Workflows Campaigns Sales Pip…" at bounding box center [235, 109] width 470 height 219
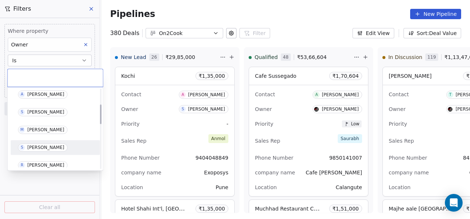
scroll to position [37, 0]
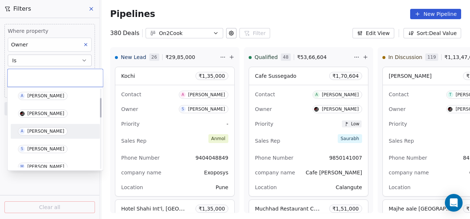
click at [48, 131] on div "[PERSON_NAME]" at bounding box center [45, 131] width 37 height 5
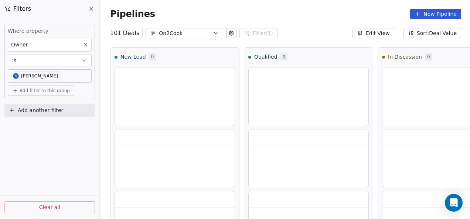
click at [47, 140] on div "Where property Owner Is A Anmol Soni Add filter to this group Add another filte…" at bounding box center [49, 118] width 99 height 201
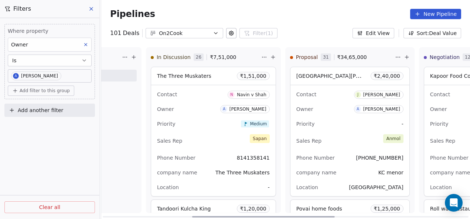
scroll to position [0, 261]
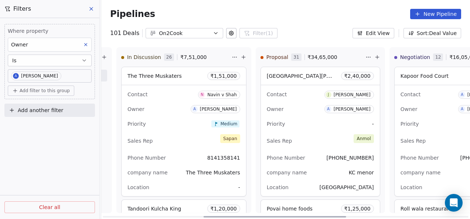
drag, startPoint x: 231, startPoint y: 217, endPoint x: 332, endPoint y: 222, distance: 100.6
click at [332, 218] on div at bounding box center [275, 216] width 143 height 1
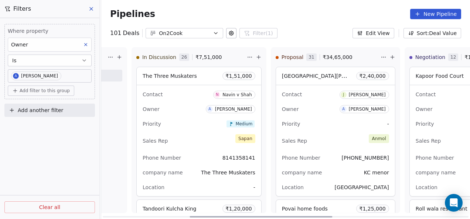
scroll to position [0, 225]
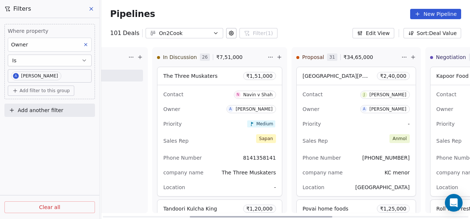
drag, startPoint x: 326, startPoint y: 216, endPoint x: 312, endPoint y: 199, distance: 21.8
click at [312, 216] on div at bounding box center [260, 216] width 143 height 1
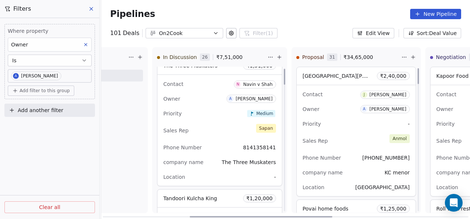
scroll to position [0, 0]
